Goal: Task Accomplishment & Management: Manage account settings

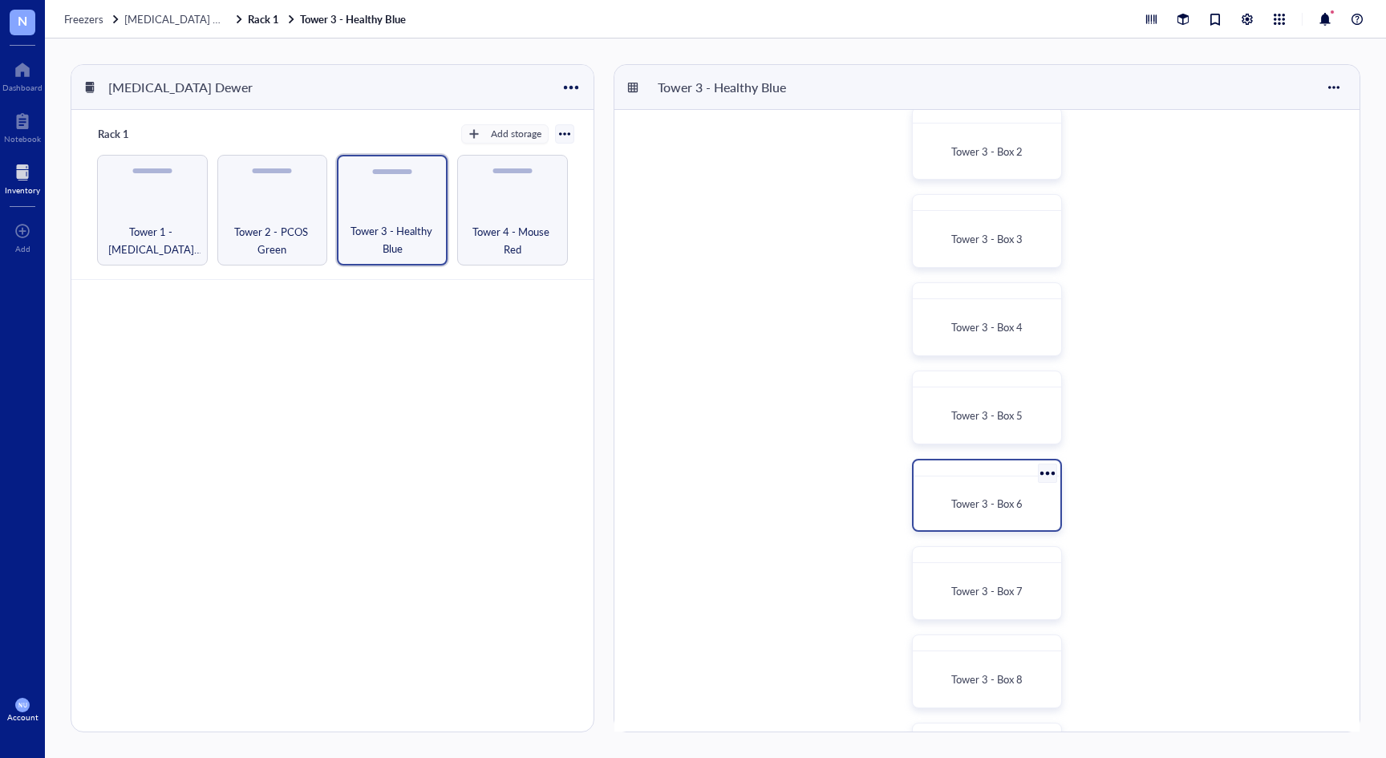
scroll to position [160, 0]
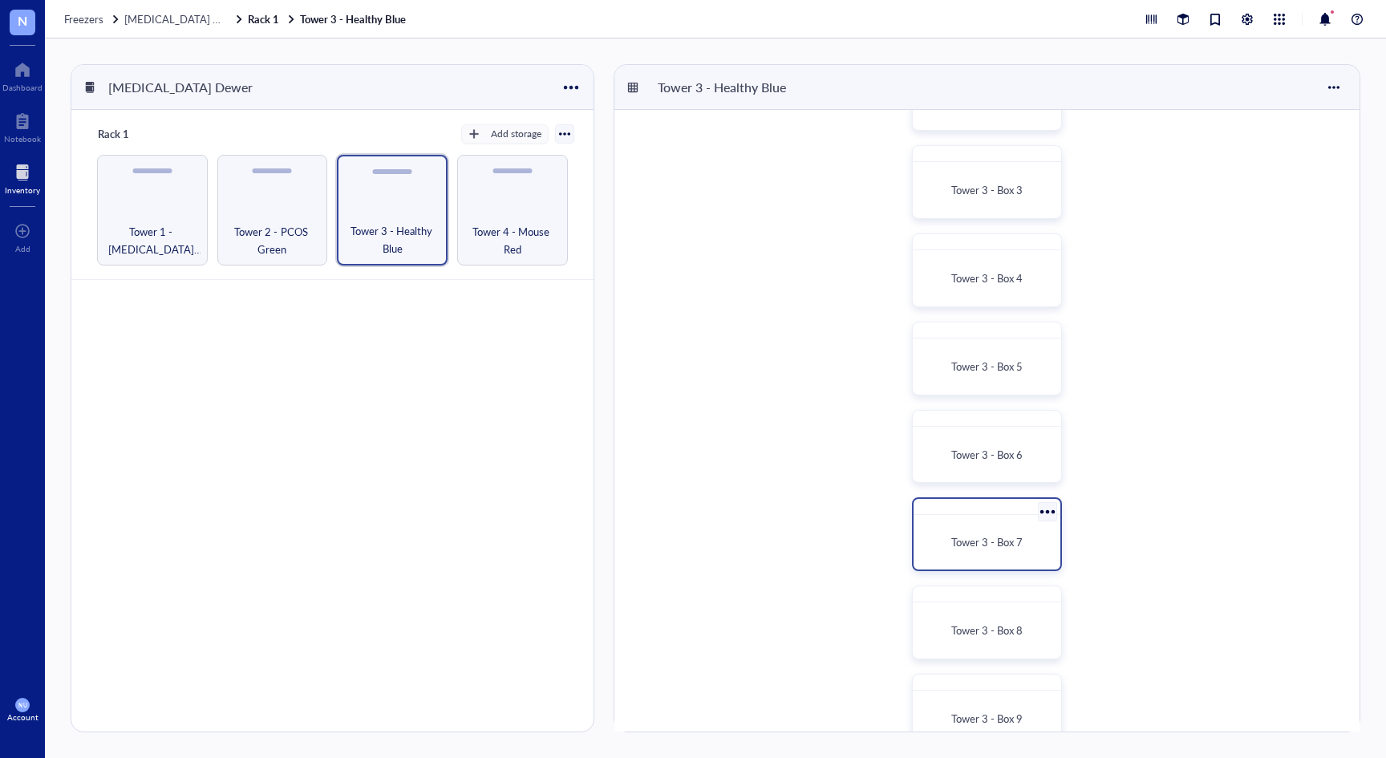
click at [994, 535] on span "Tower 3 - Box 7" at bounding box center [986, 541] width 71 height 15
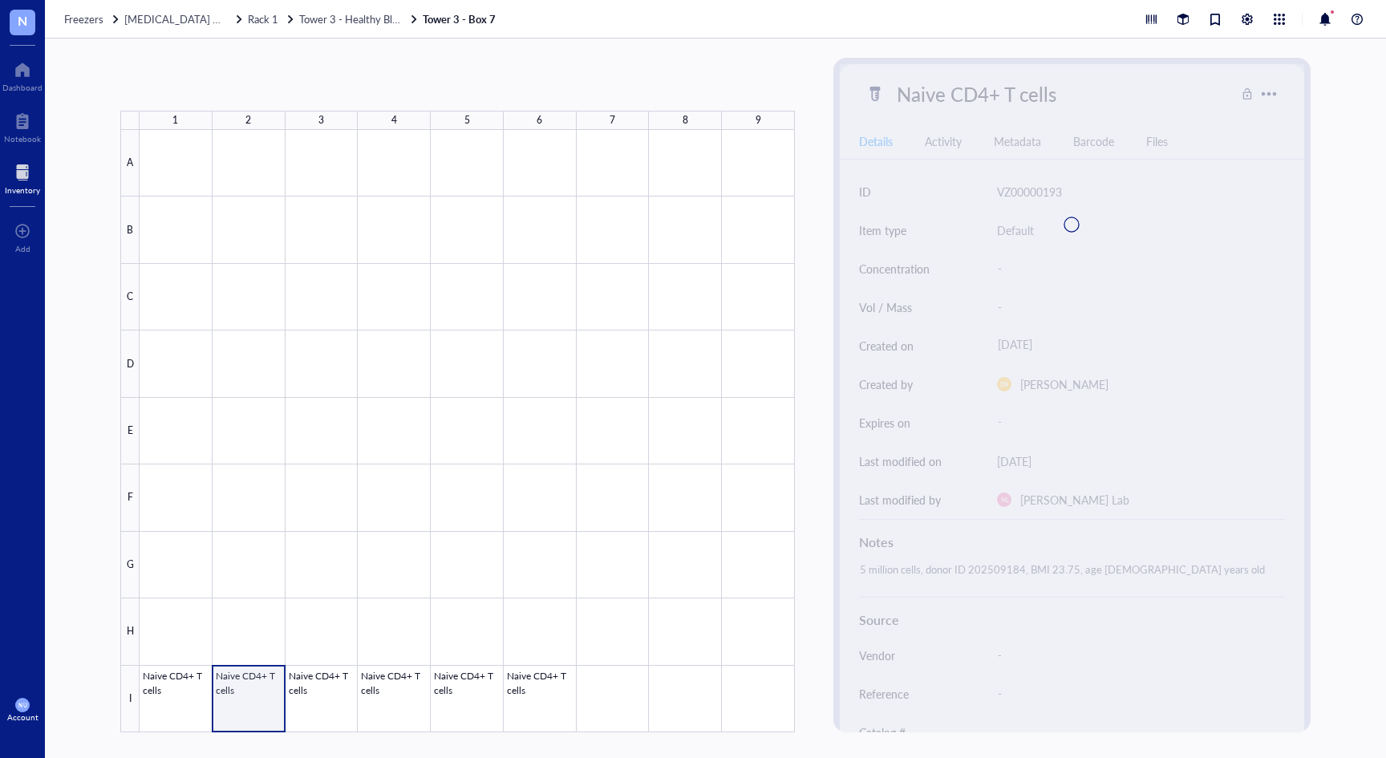
click at [265, 694] on div at bounding box center [467, 431] width 655 height 602
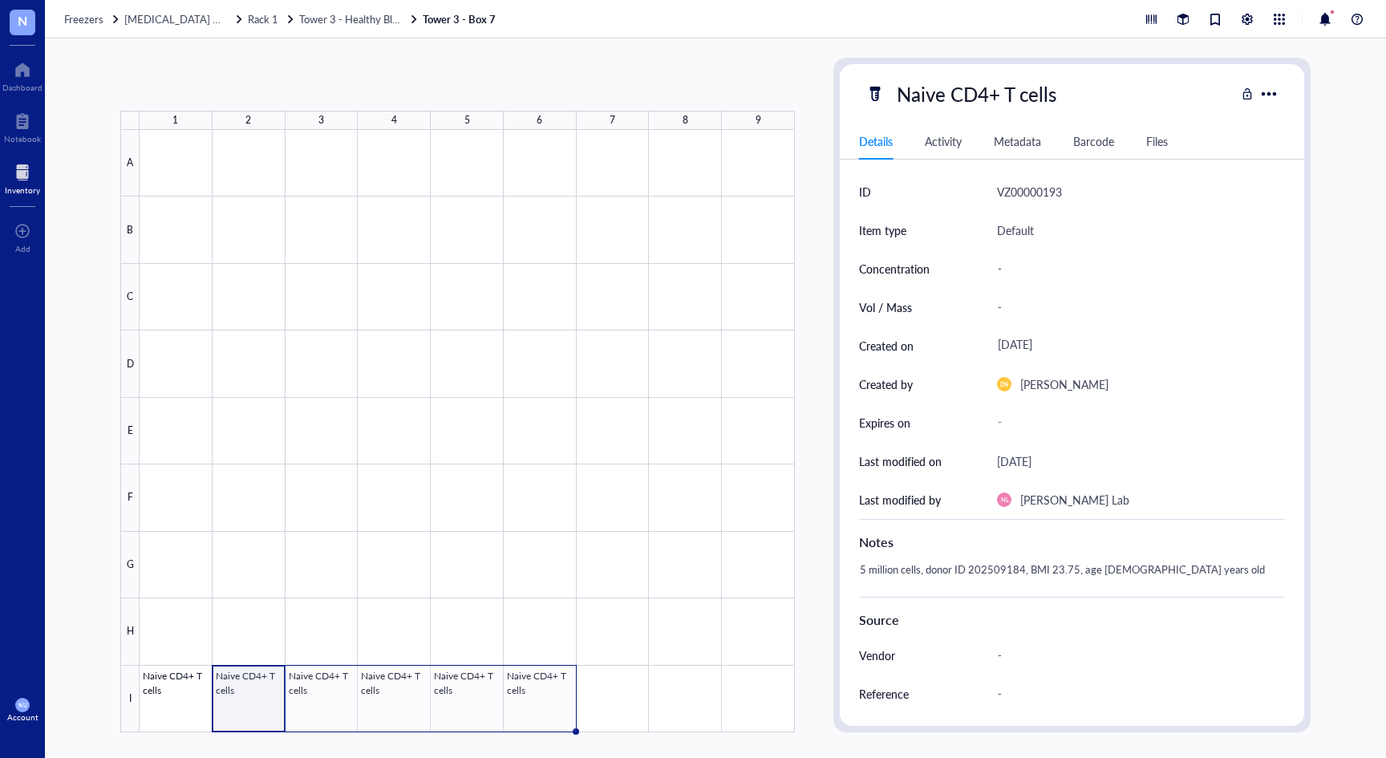
drag, startPoint x: 286, startPoint y: 730, endPoint x: 547, endPoint y: 721, distance: 260.8
click at [0, 0] on div "Naive CD4+ T cells Naive CD4+ T cells Naive CD4+ T cells Naive CD4+ T cells Nai…" at bounding box center [0, 0] width 0 height 0
click at [494, 85] on span "Archive selected" at bounding box center [489, 84] width 99 height 13
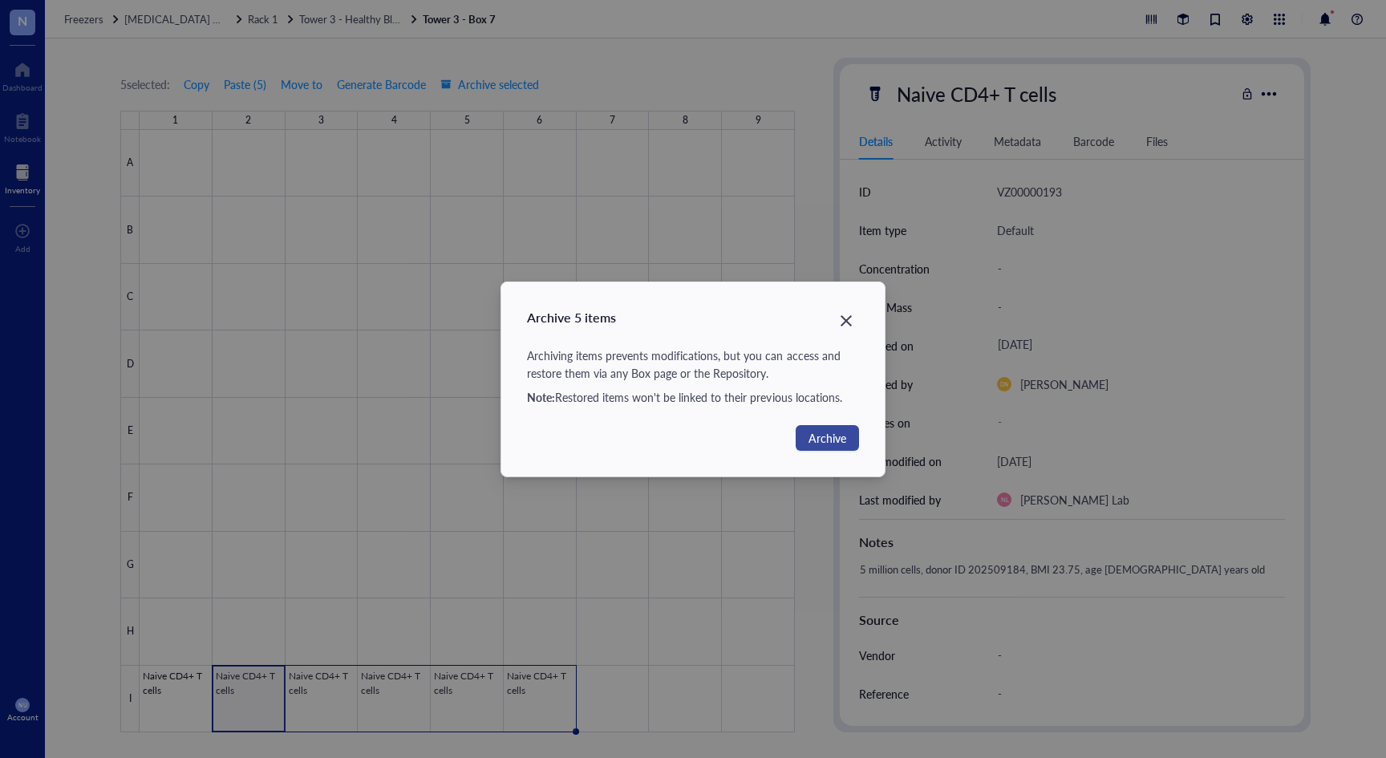
click at [837, 438] on span "Archive" at bounding box center [827, 438] width 38 height 18
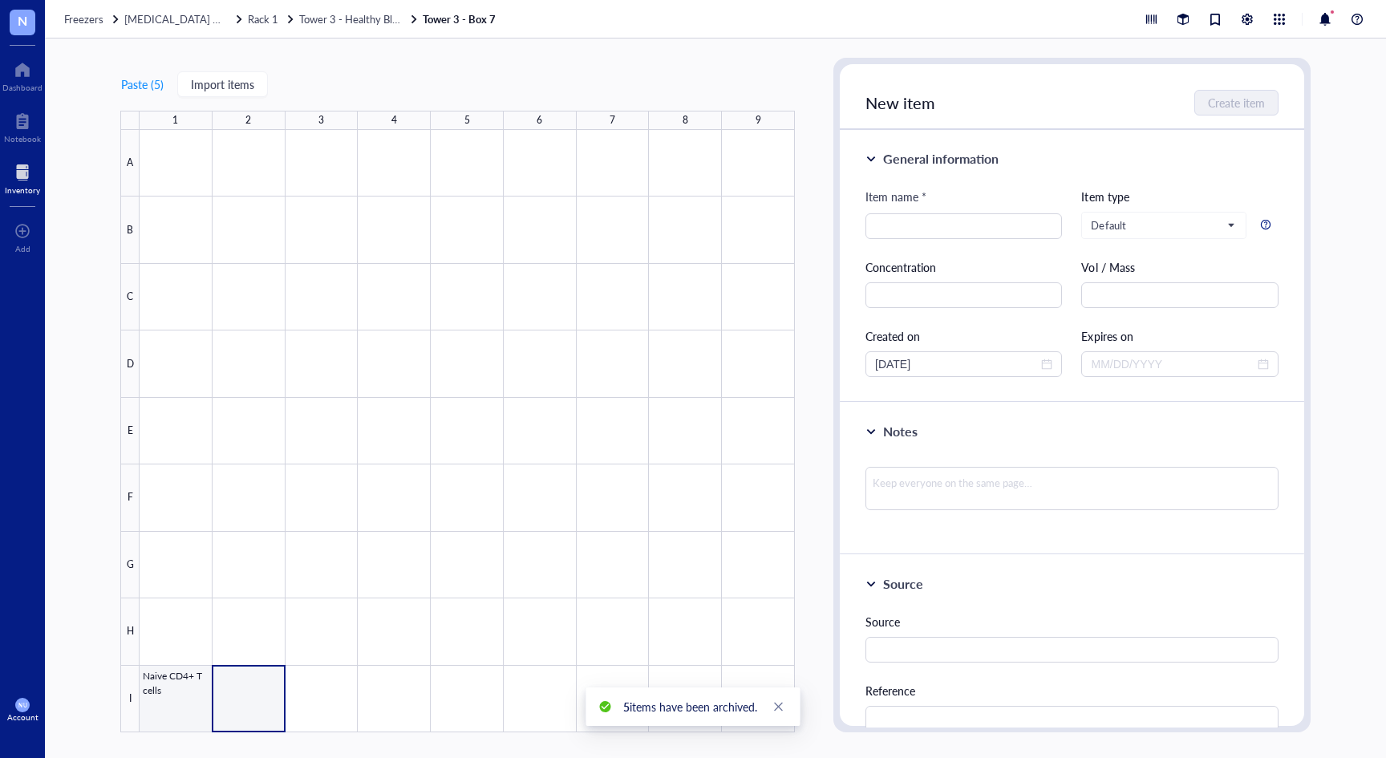
click at [179, 689] on div at bounding box center [467, 431] width 655 height 602
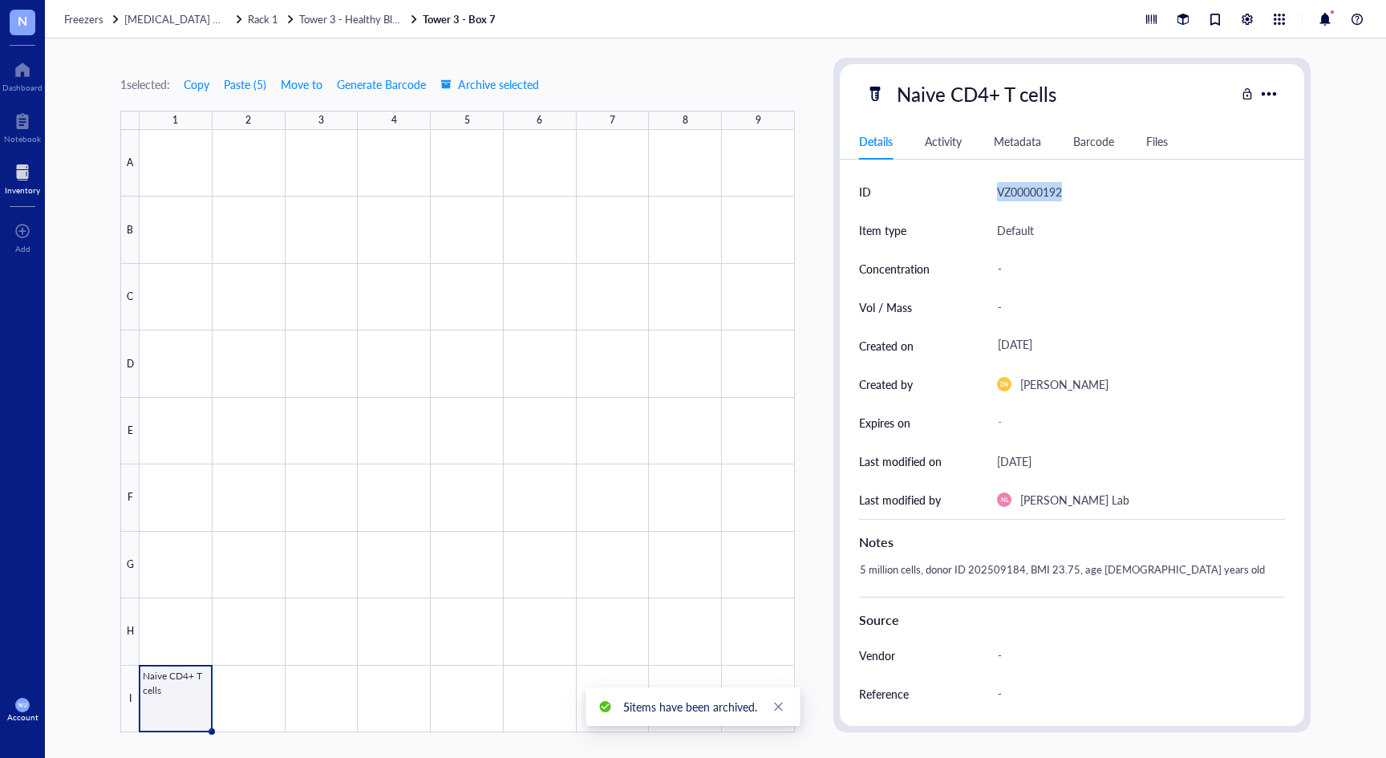
drag, startPoint x: 1070, startPoint y: 189, endPoint x: 990, endPoint y: 193, distance: 79.5
click at [990, 193] on div "ID VZ00000192" at bounding box center [1072, 191] width 426 height 38
copy div "VZ00000192"
click at [86, 14] on span "Freezers" at bounding box center [83, 18] width 39 height 15
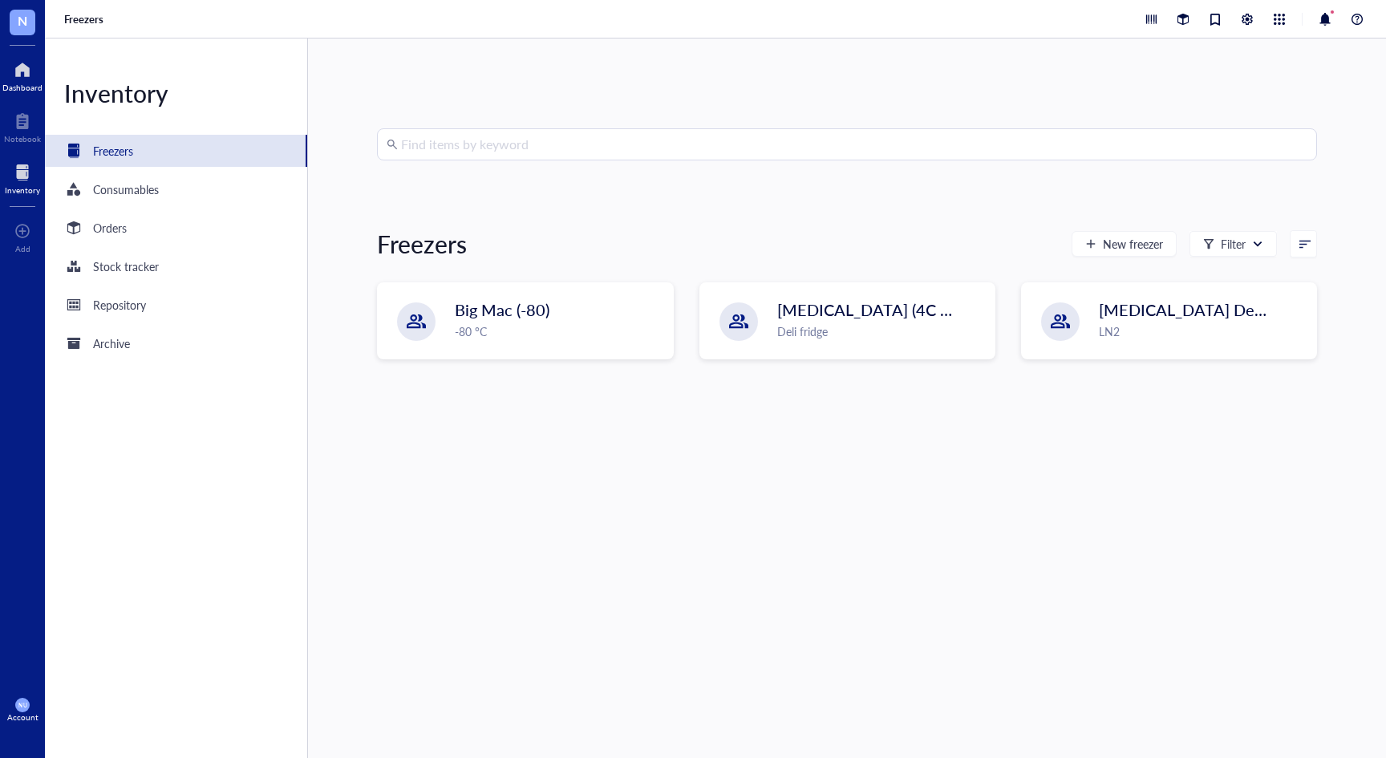
click at [34, 68] on div at bounding box center [22, 70] width 40 height 26
